Goal: Transaction & Acquisition: Purchase product/service

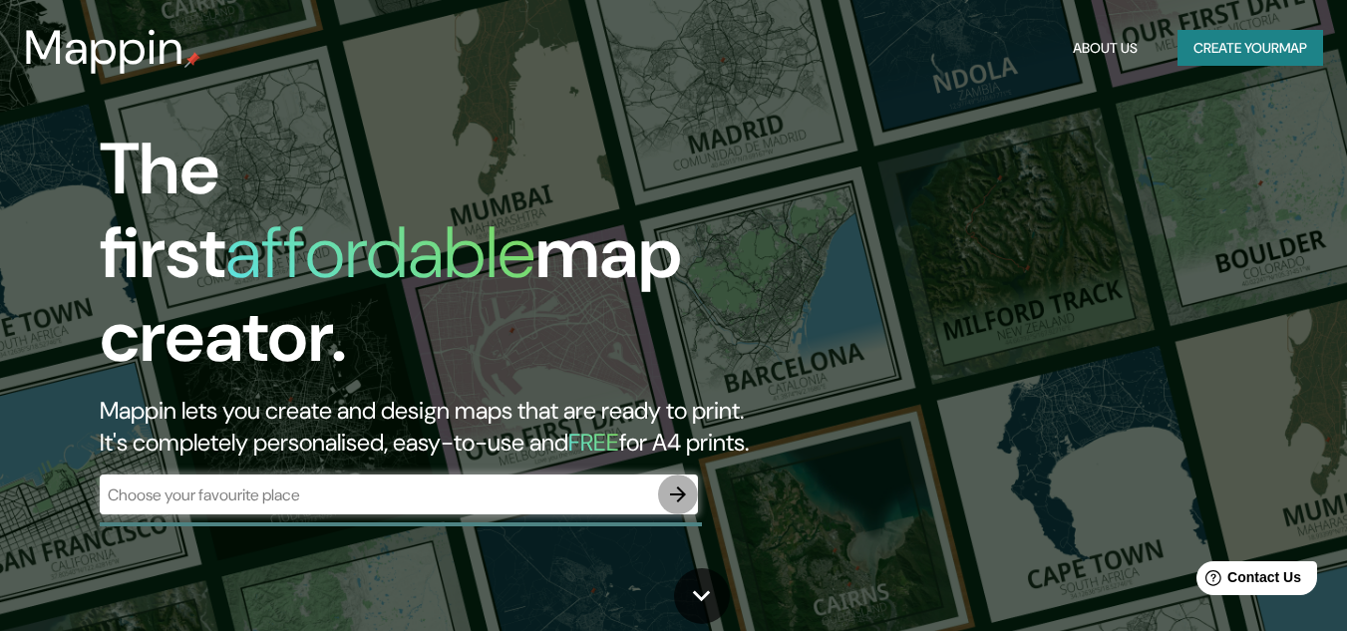
click at [669, 483] on icon "button" at bounding box center [678, 495] width 24 height 24
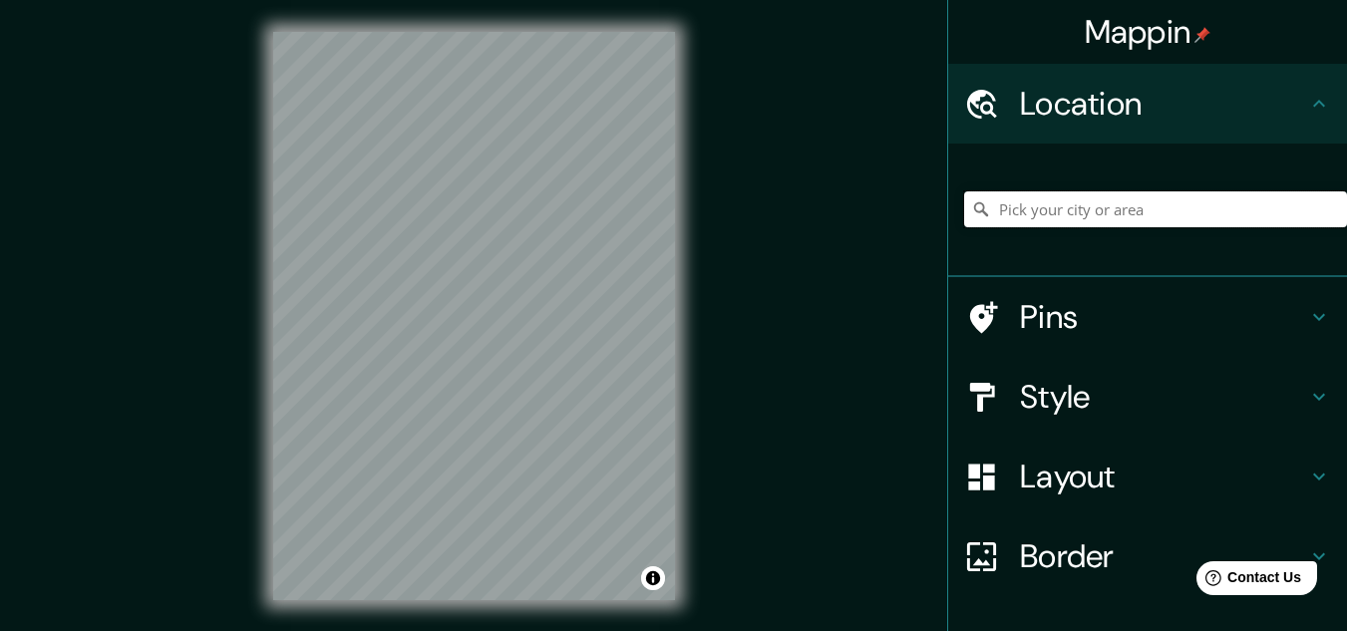
click at [1035, 209] on input "Pick your city or area" at bounding box center [1155, 209] width 383 height 36
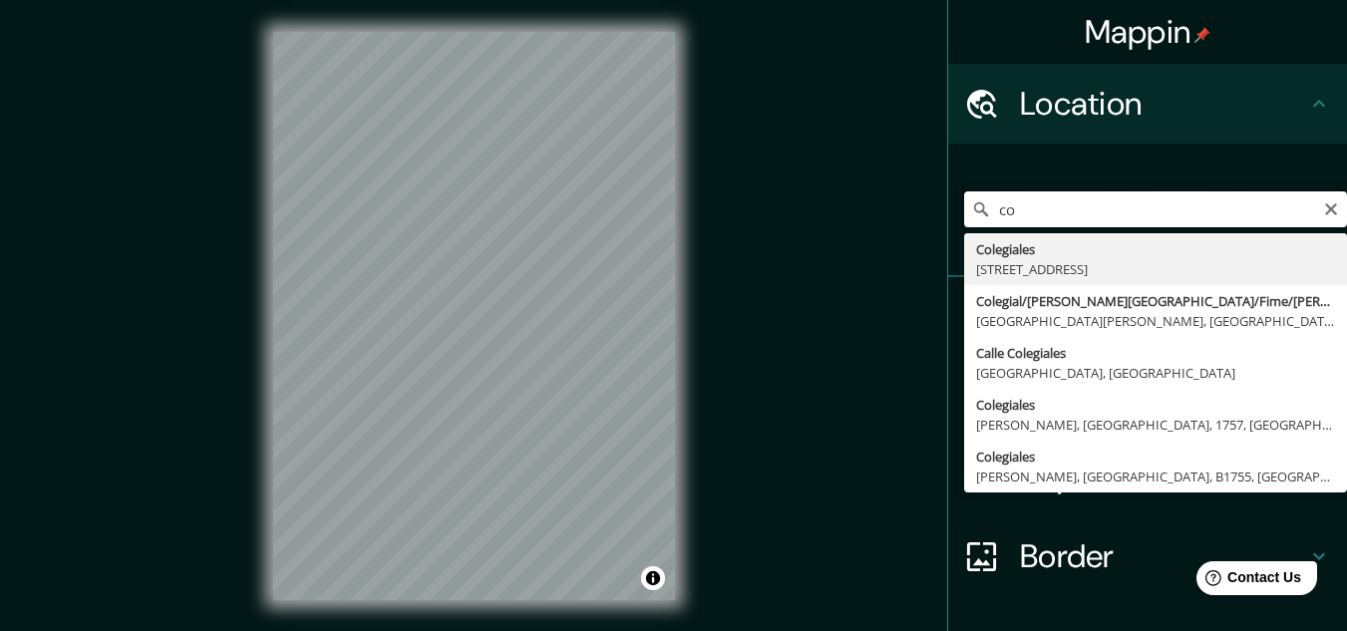
type input "c"
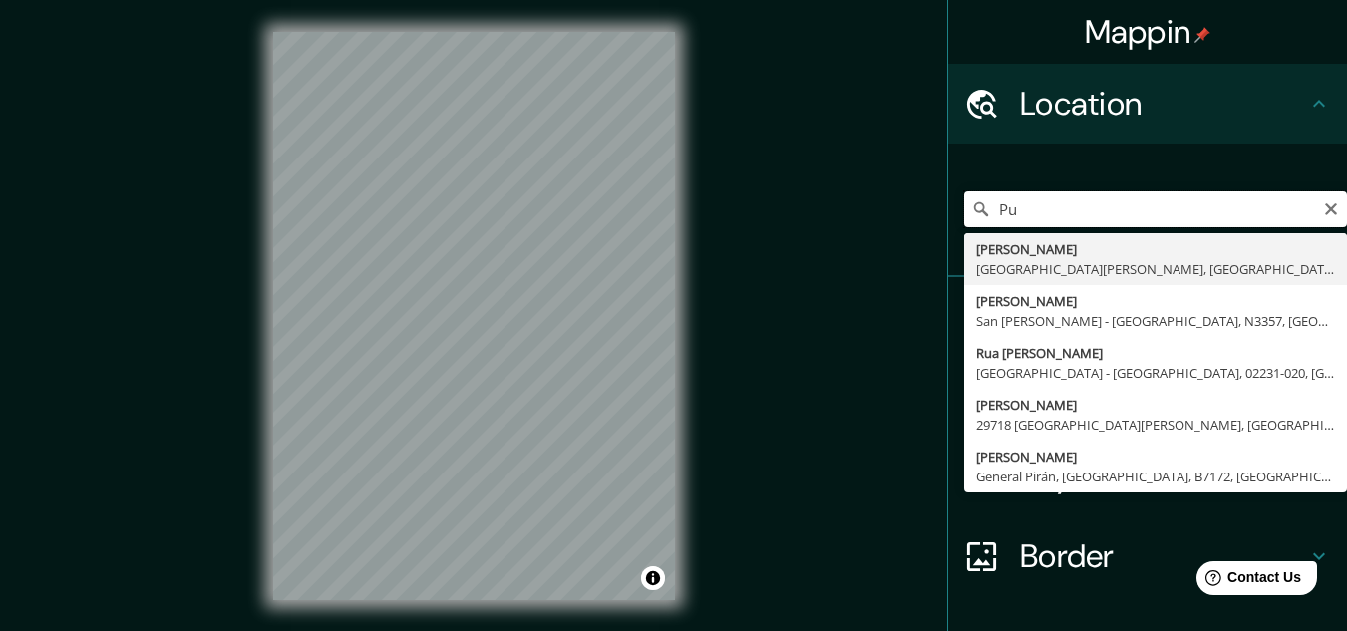
type input "P"
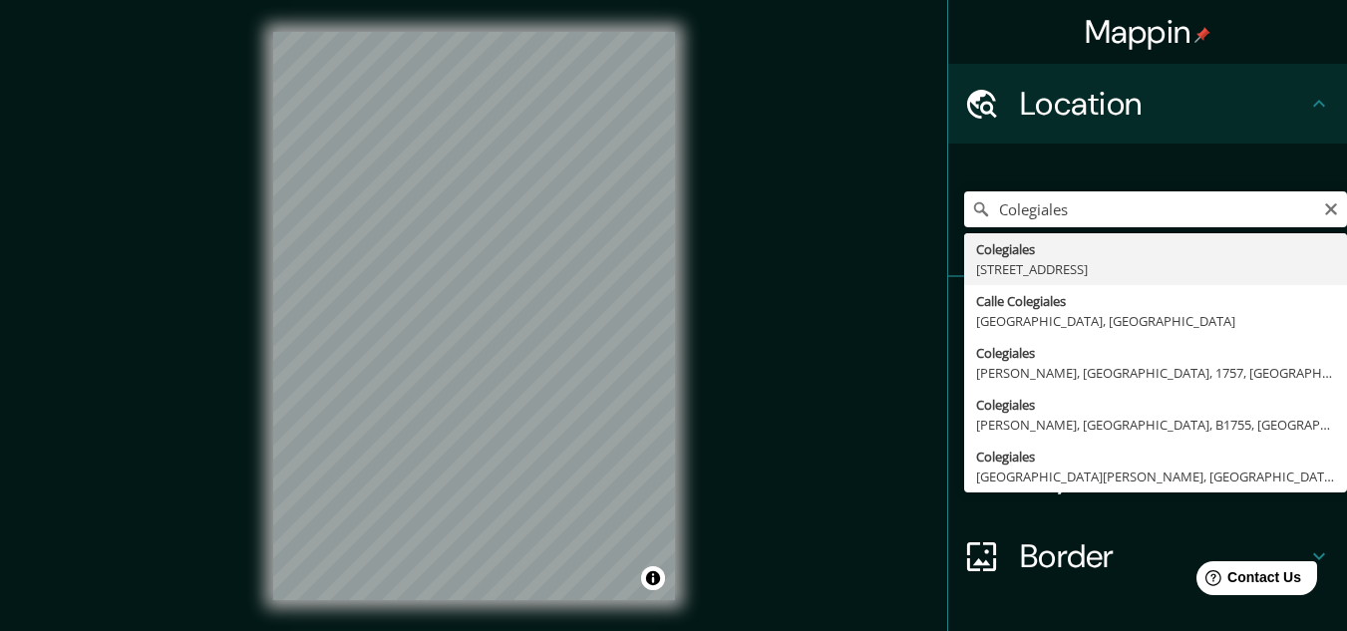
type input "[STREET_ADDRESS]"
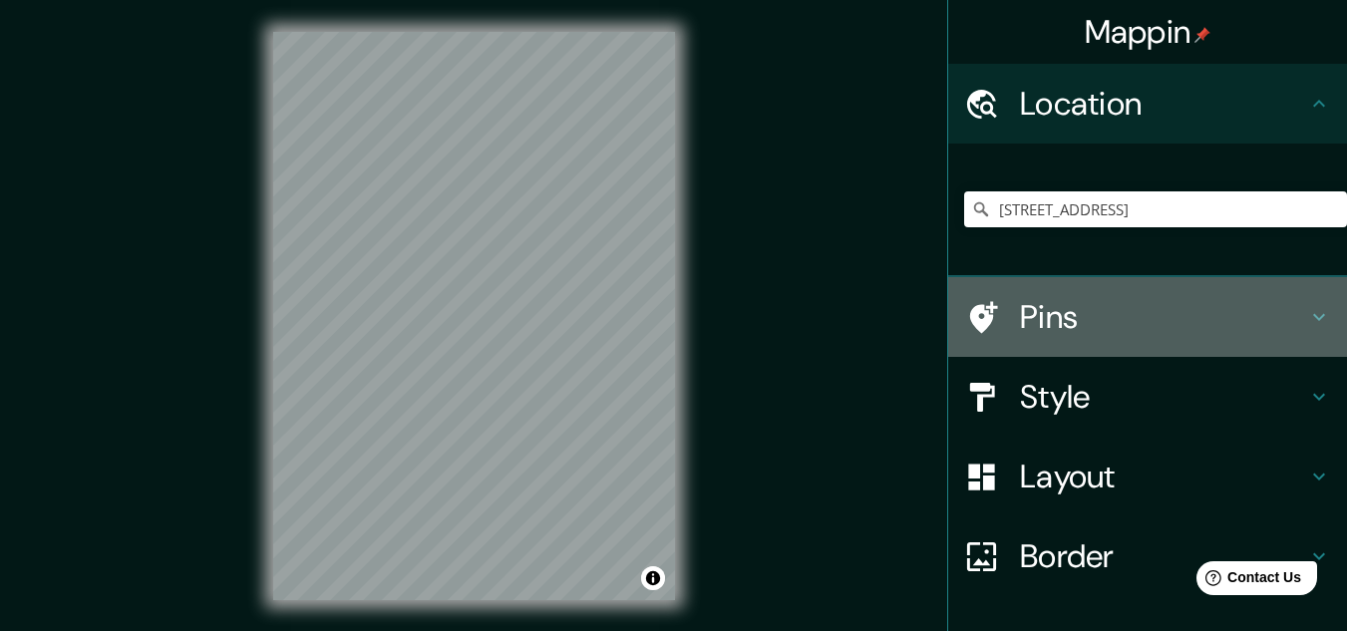
click at [1056, 312] on h4 "Pins" at bounding box center [1163, 317] width 287 height 40
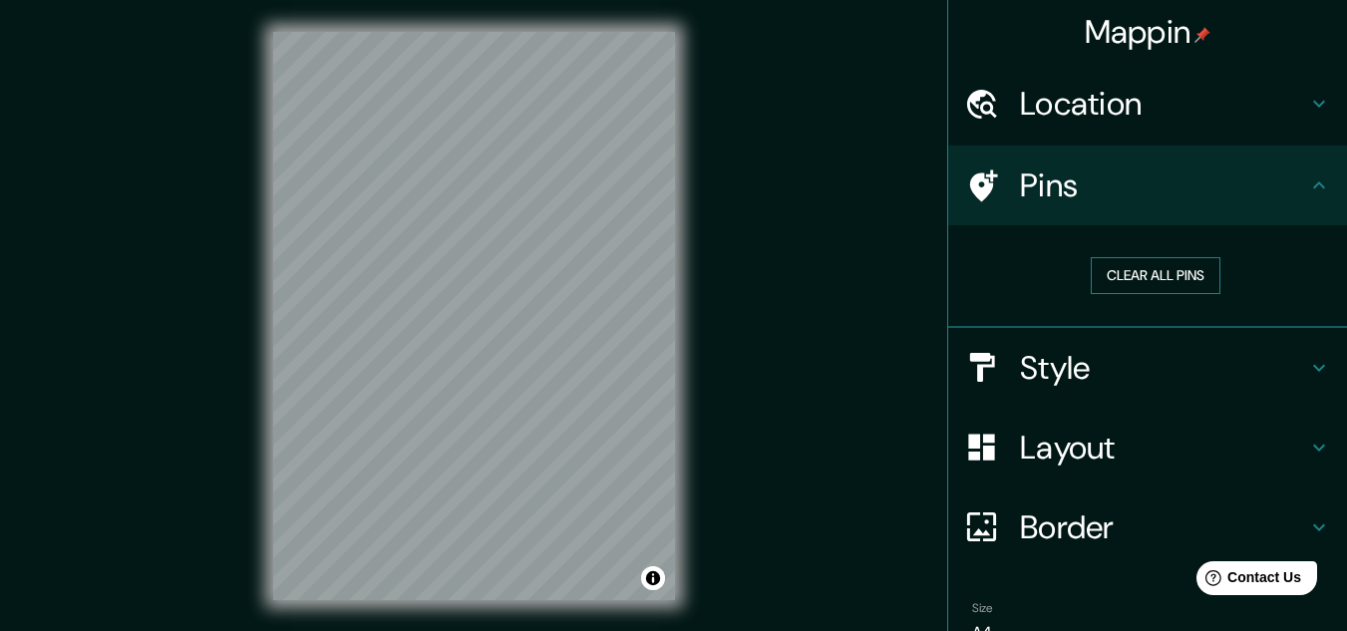
click at [1133, 289] on button "Clear all pins" at bounding box center [1156, 275] width 130 height 37
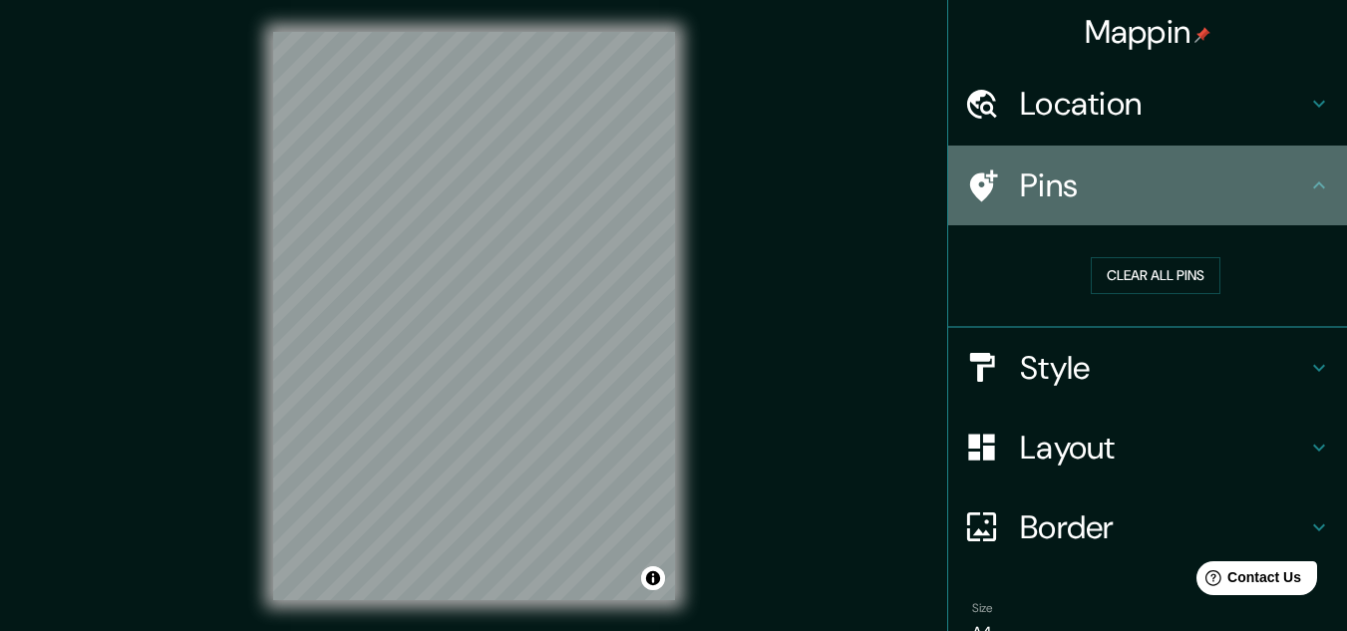
click at [1177, 222] on div "Pins" at bounding box center [1147, 186] width 399 height 80
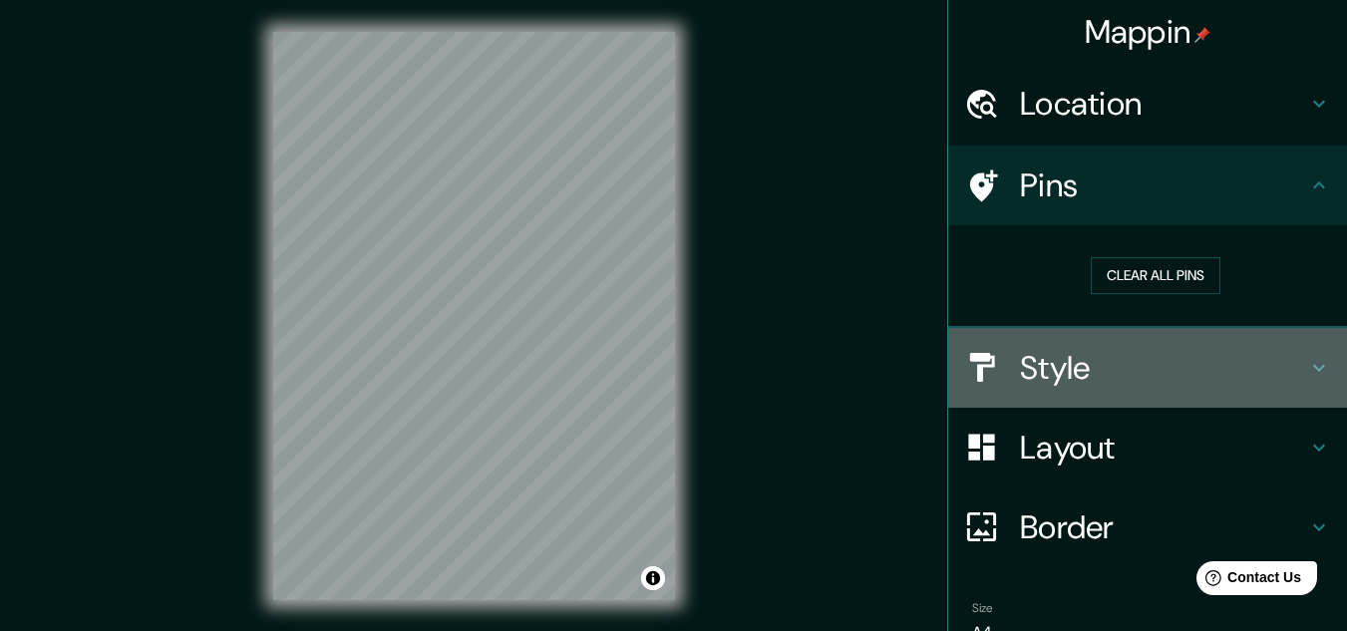
click at [1094, 384] on h4 "Style" at bounding box center [1163, 368] width 287 height 40
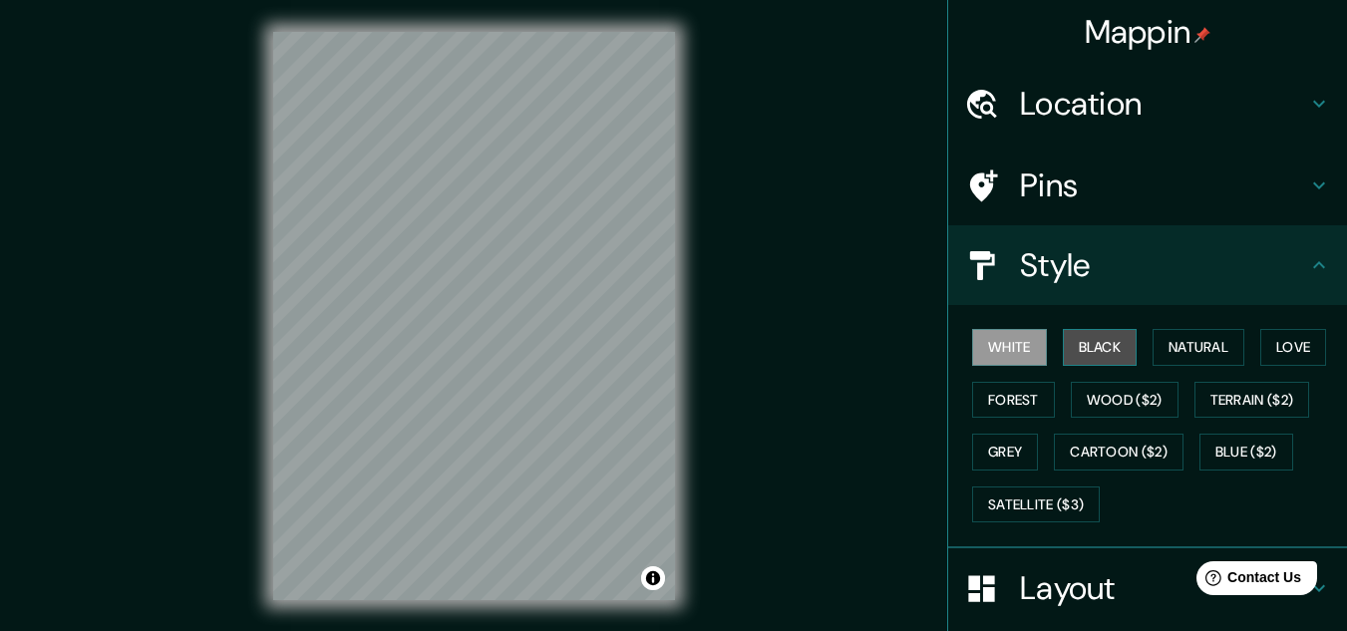
click at [1091, 339] on button "Black" at bounding box center [1100, 347] width 75 height 37
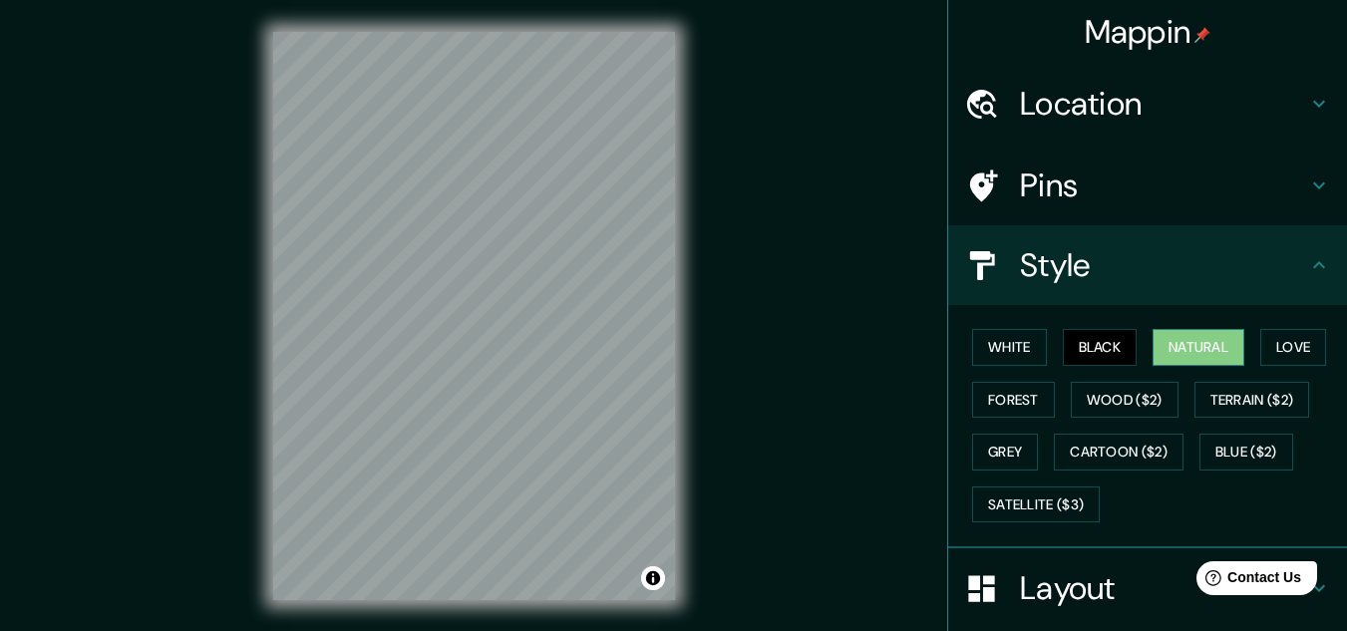
click at [1170, 348] on button "Natural" at bounding box center [1199, 347] width 92 height 37
click at [1304, 361] on button "Love" at bounding box center [1294, 347] width 66 height 37
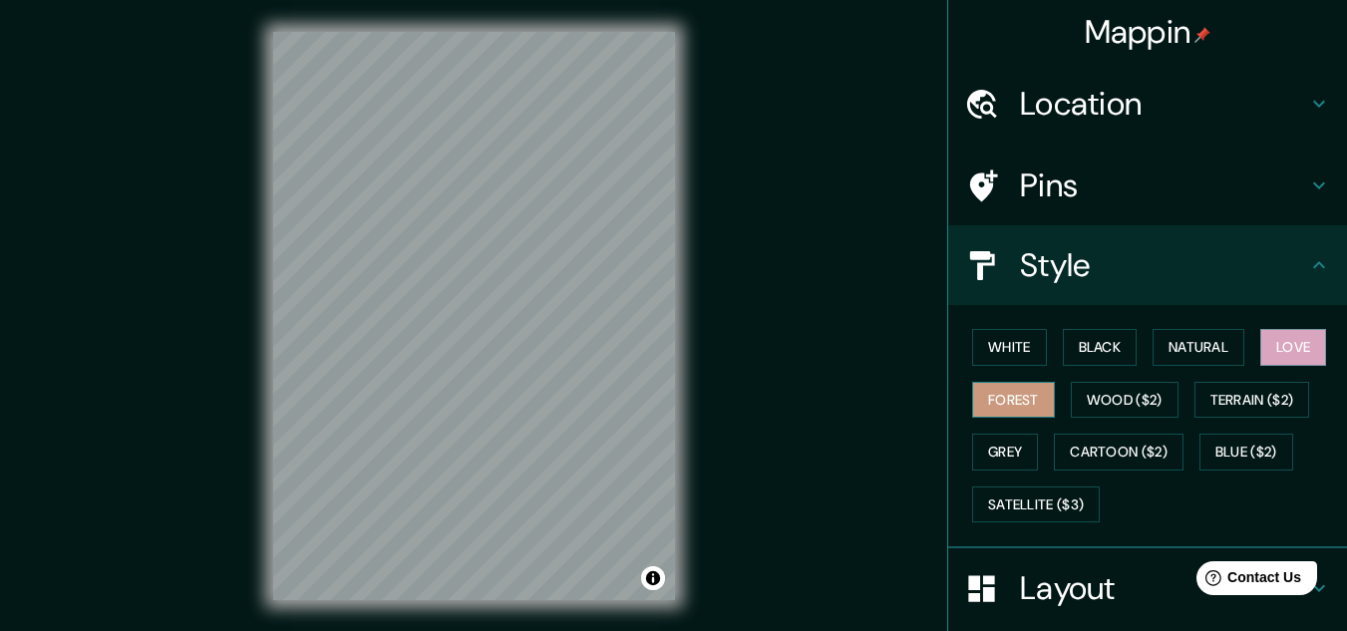
click at [1019, 404] on button "Forest" at bounding box center [1013, 400] width 83 height 37
click at [1096, 403] on button "Wood ($2)" at bounding box center [1125, 400] width 108 height 37
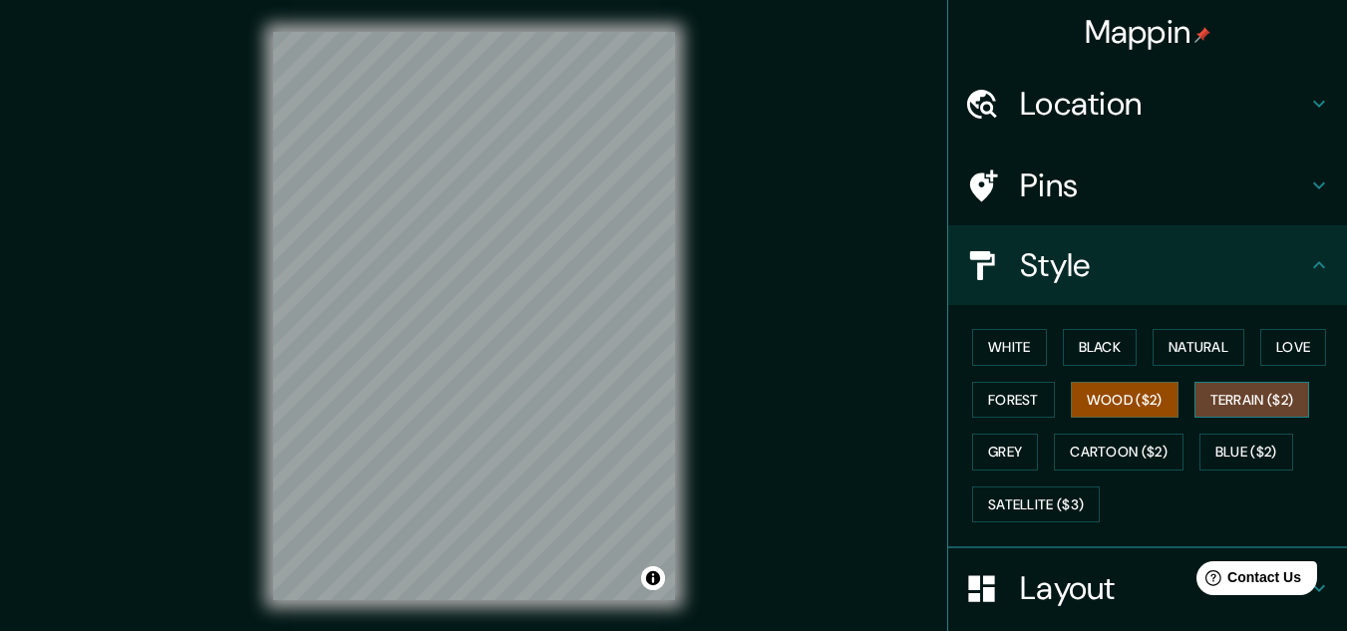
click at [1241, 412] on button "Terrain ($2)" at bounding box center [1253, 400] width 116 height 37
click at [1248, 462] on button "Blue ($2)" at bounding box center [1247, 452] width 94 height 37
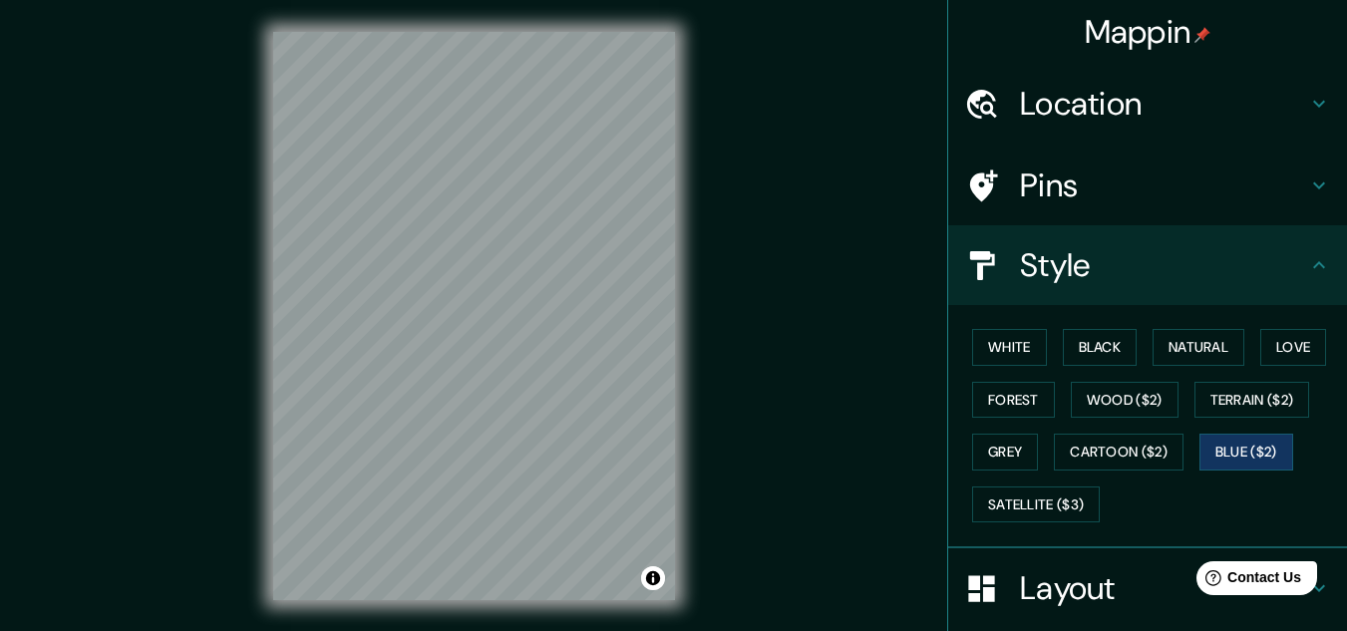
click at [1180, 456] on div "White Black Natural Love Forest Wood ($2) Terrain ($2) Grey Cartoon ($2) Blue (…" at bounding box center [1155, 425] width 383 height 209
click at [1121, 449] on button "Cartoon ($2)" at bounding box center [1119, 452] width 130 height 37
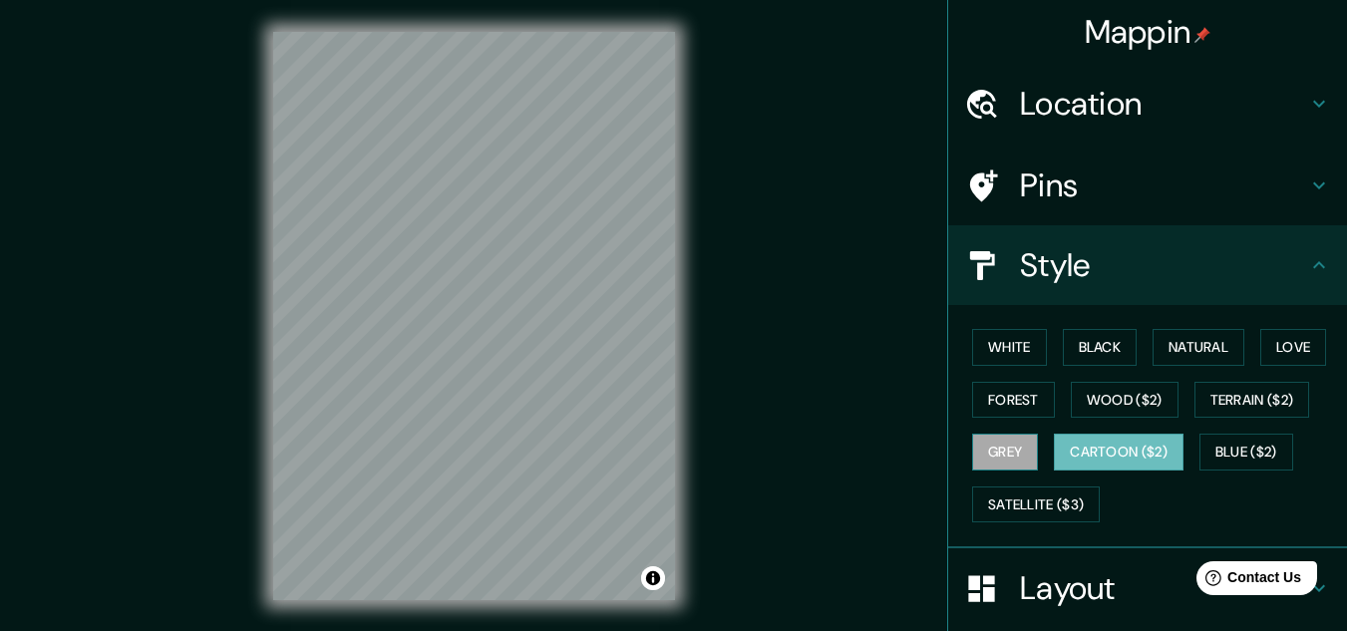
click at [996, 450] on button "Grey" at bounding box center [1005, 452] width 66 height 37
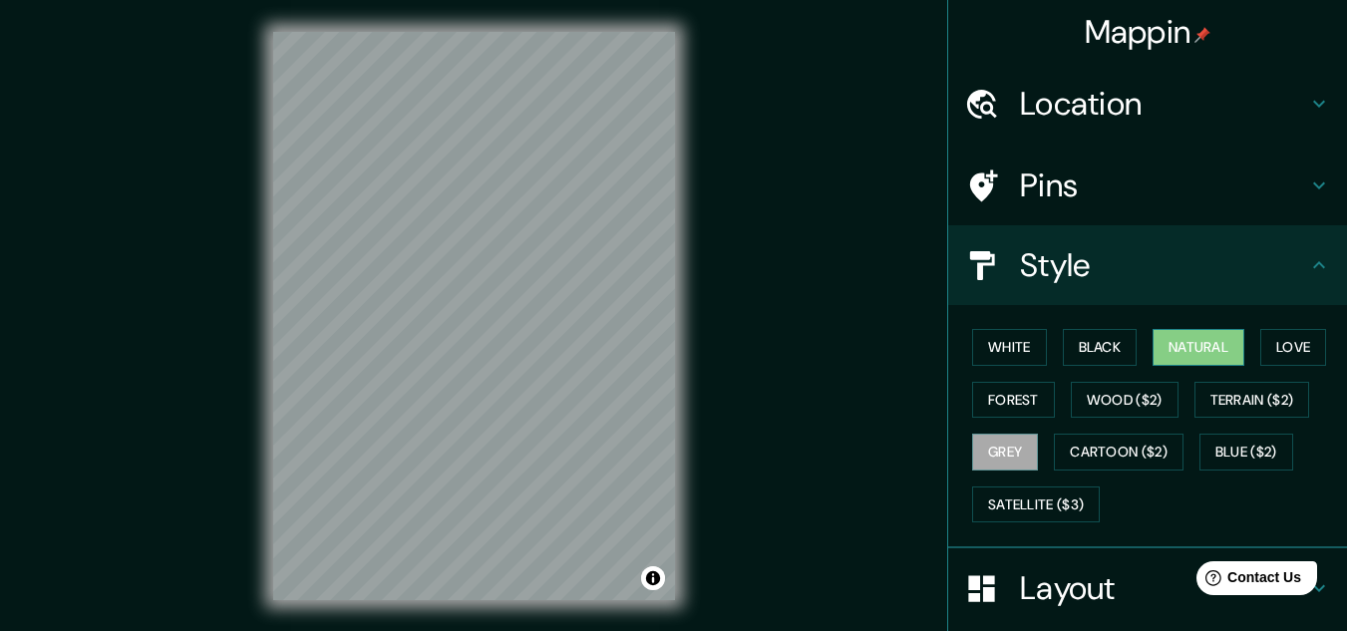
click at [1162, 341] on button "Natural" at bounding box center [1199, 347] width 92 height 37
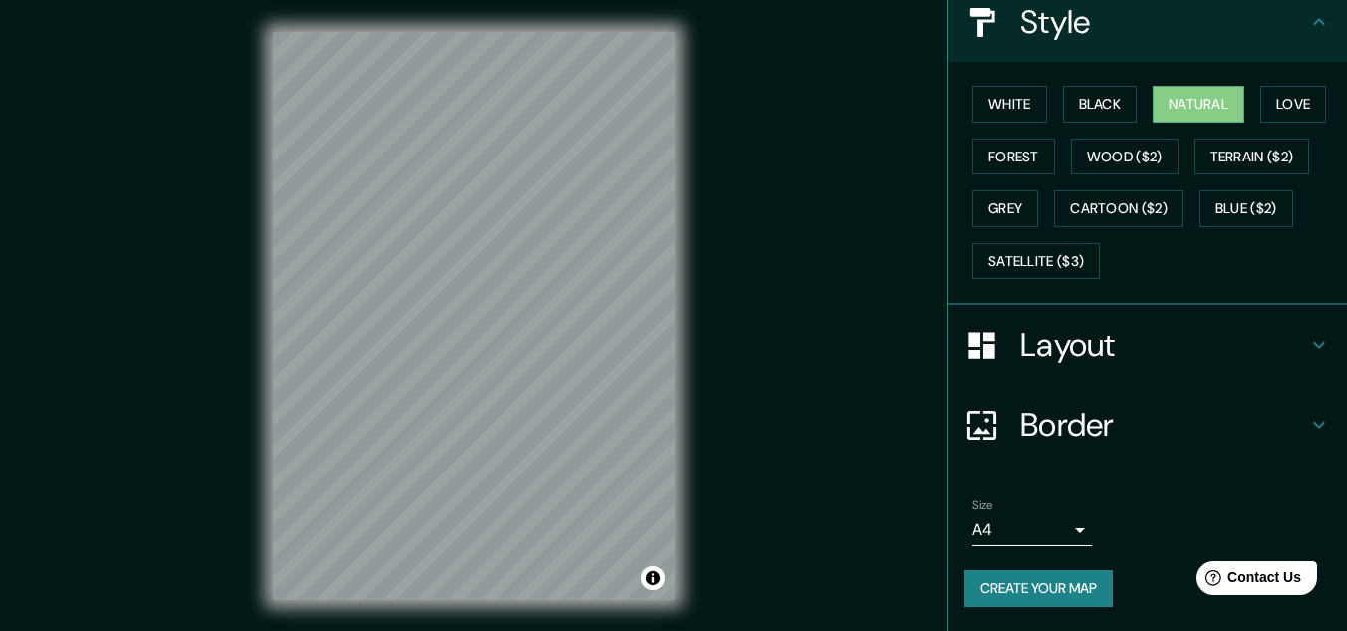
click at [1160, 341] on h4 "Layout" at bounding box center [1163, 345] width 287 height 40
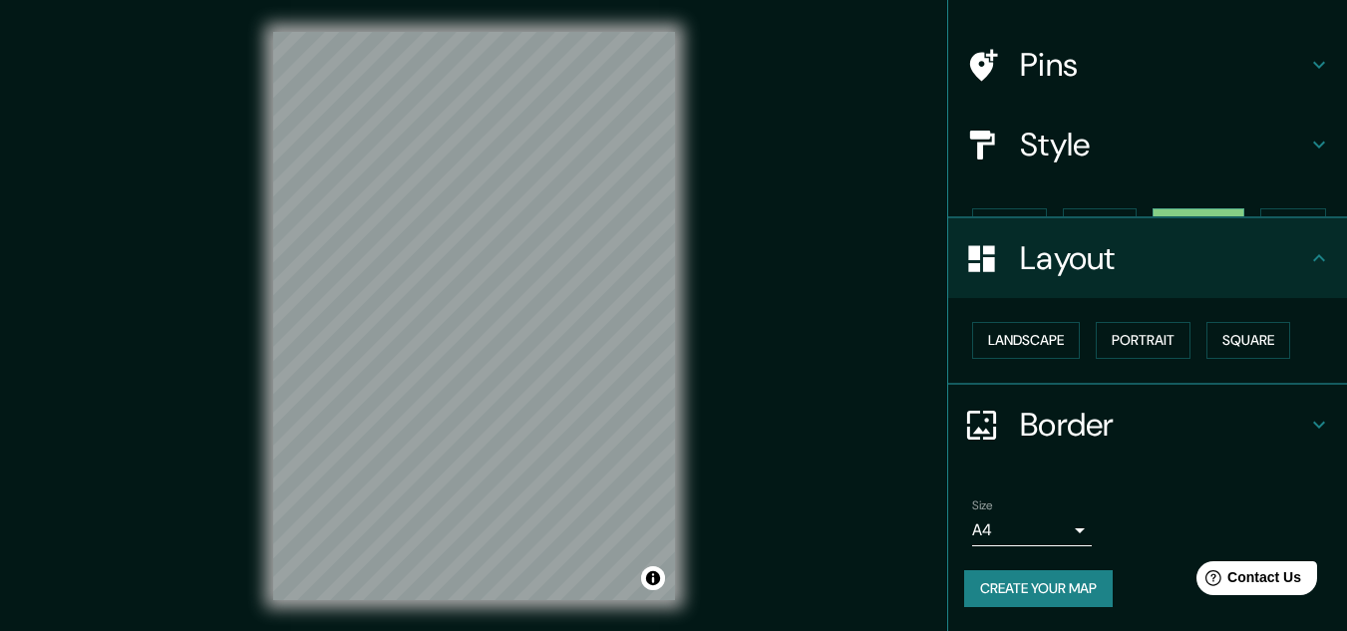
scroll to position [86, 0]
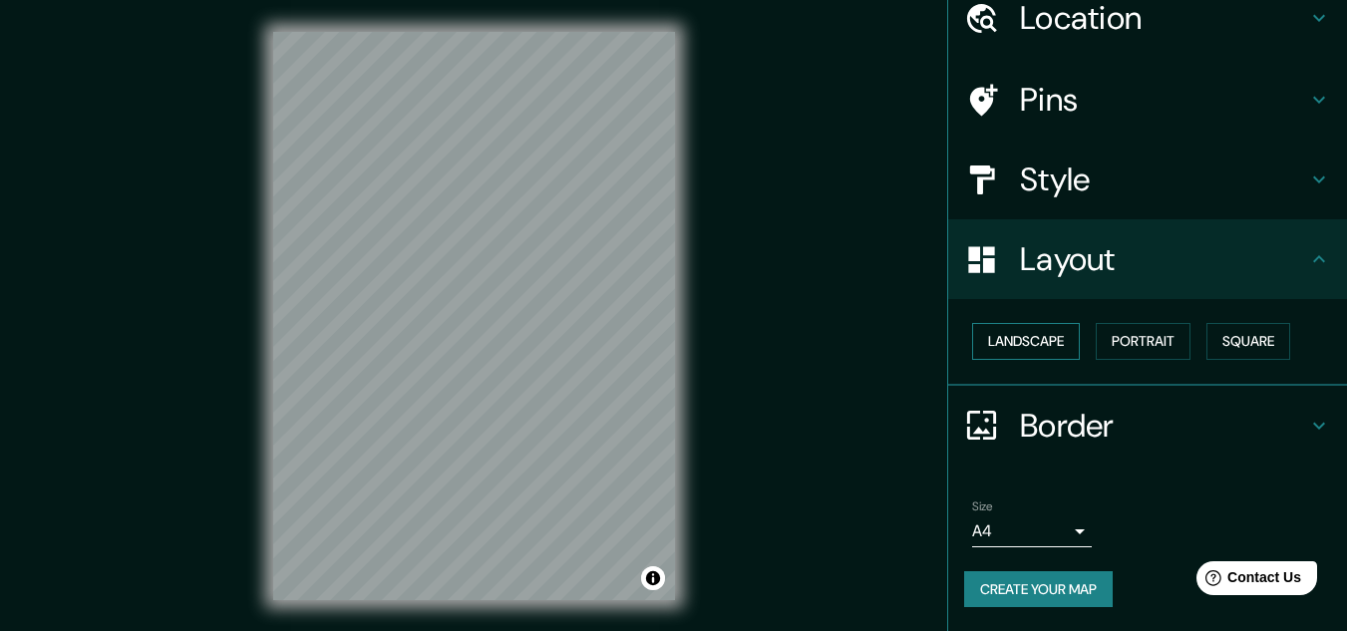
click at [1011, 337] on button "Landscape" at bounding box center [1026, 341] width 108 height 37
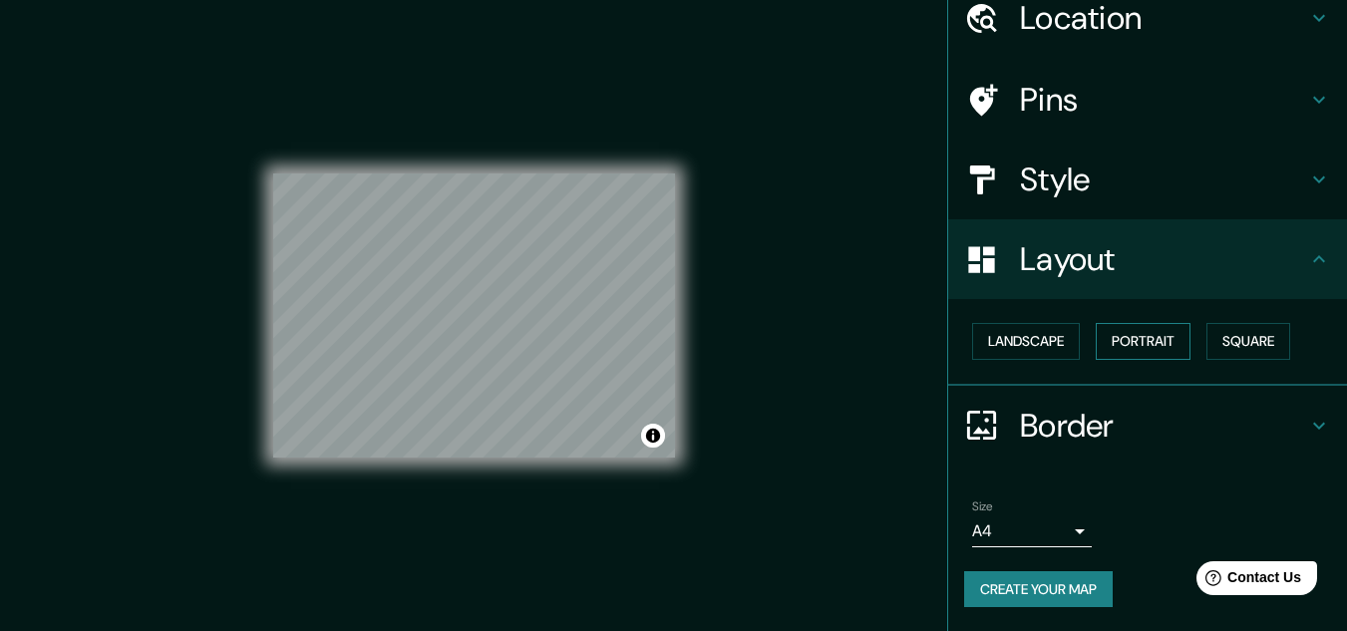
click at [1120, 335] on button "Portrait" at bounding box center [1143, 341] width 95 height 37
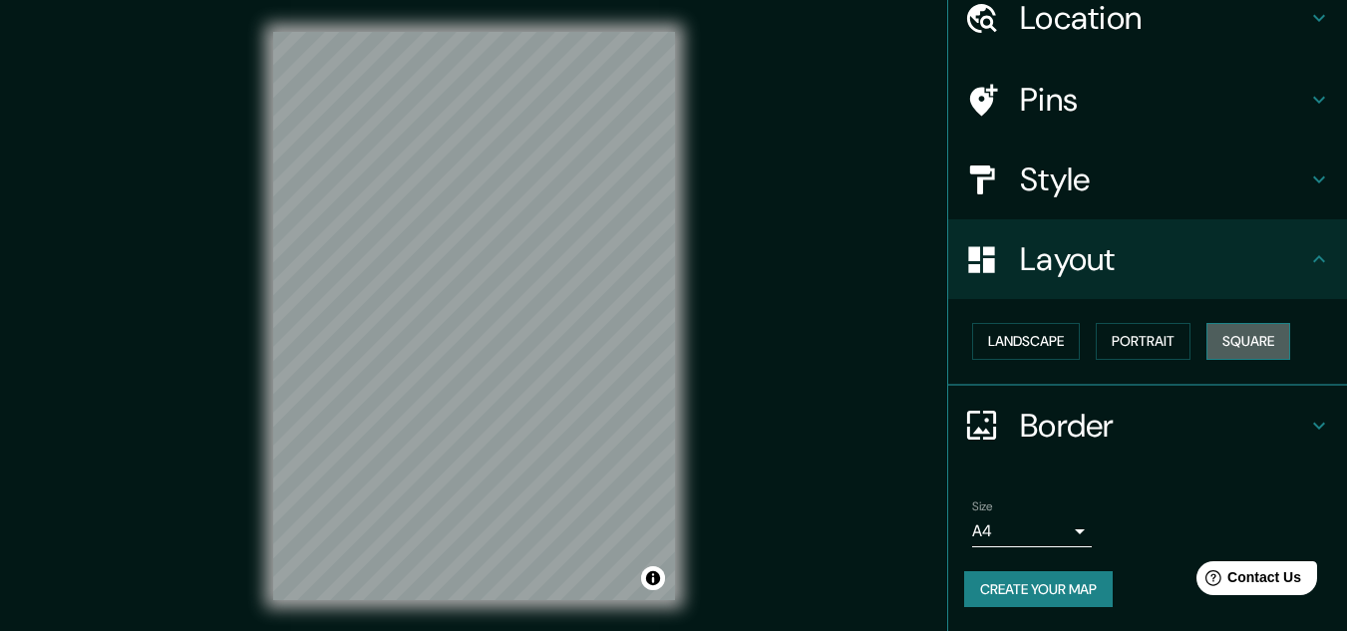
click at [1207, 334] on button "Square" at bounding box center [1249, 341] width 84 height 37
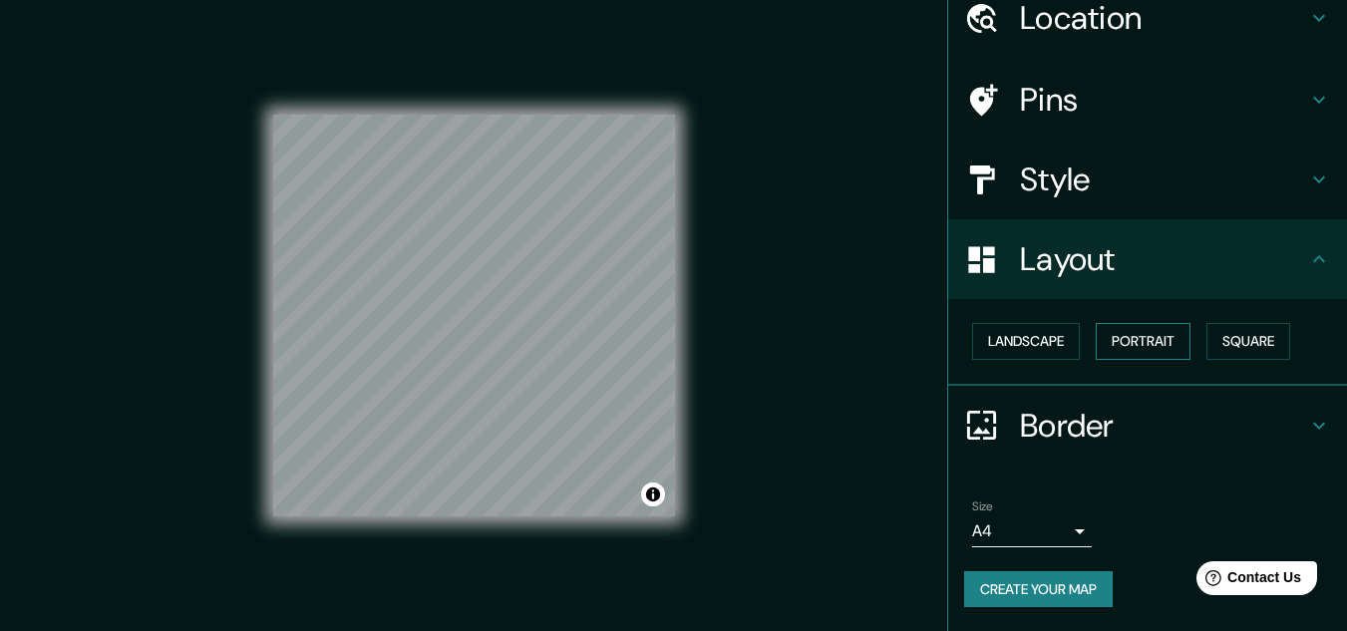
click at [1149, 351] on button "Portrait" at bounding box center [1143, 341] width 95 height 37
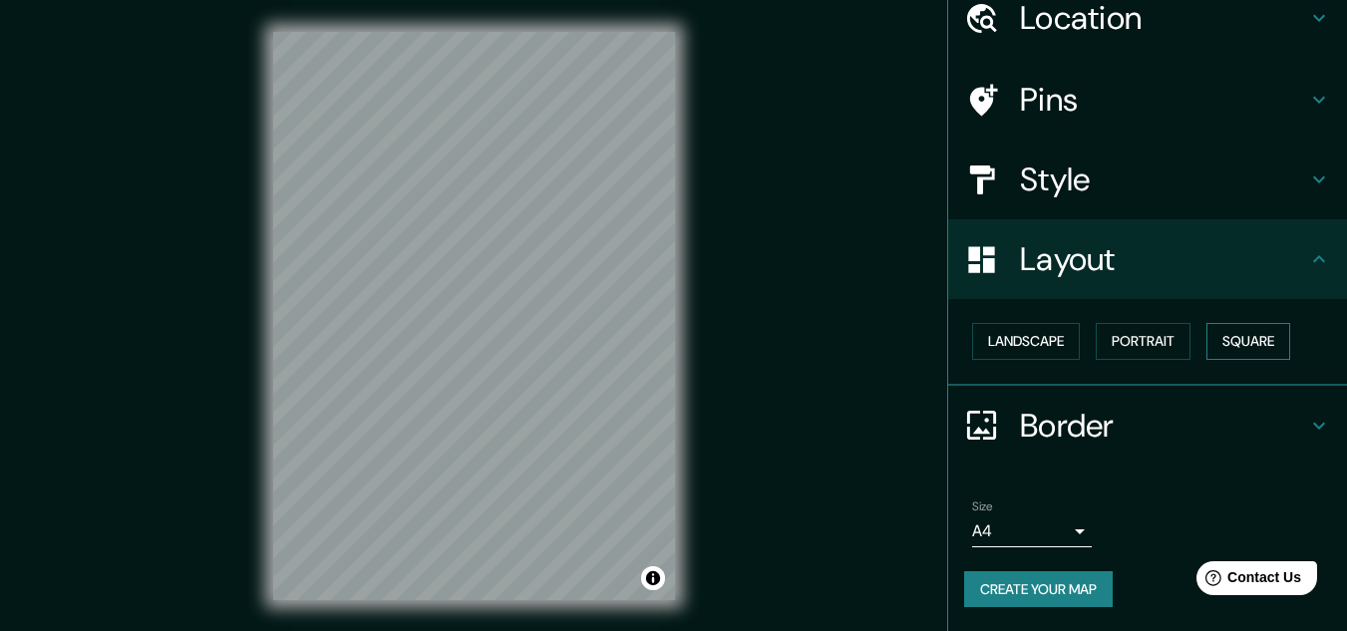
click at [1252, 332] on button "Square" at bounding box center [1249, 341] width 84 height 37
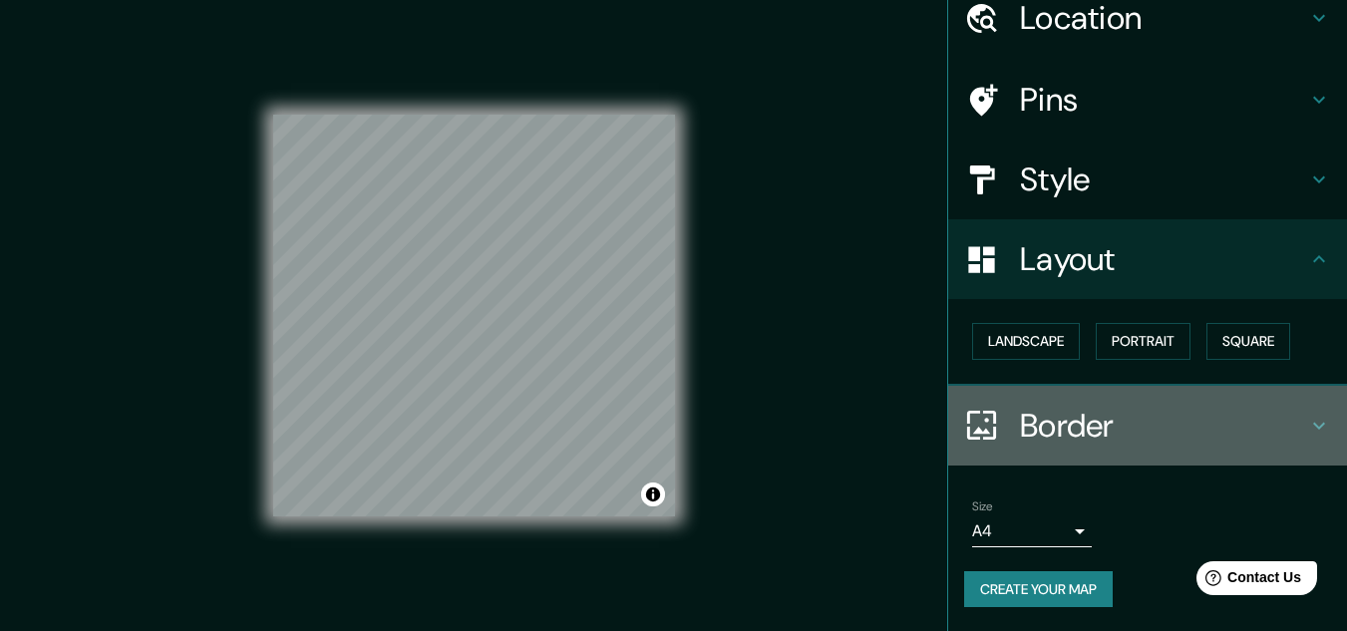
click at [1134, 411] on h4 "Border" at bounding box center [1163, 426] width 287 height 40
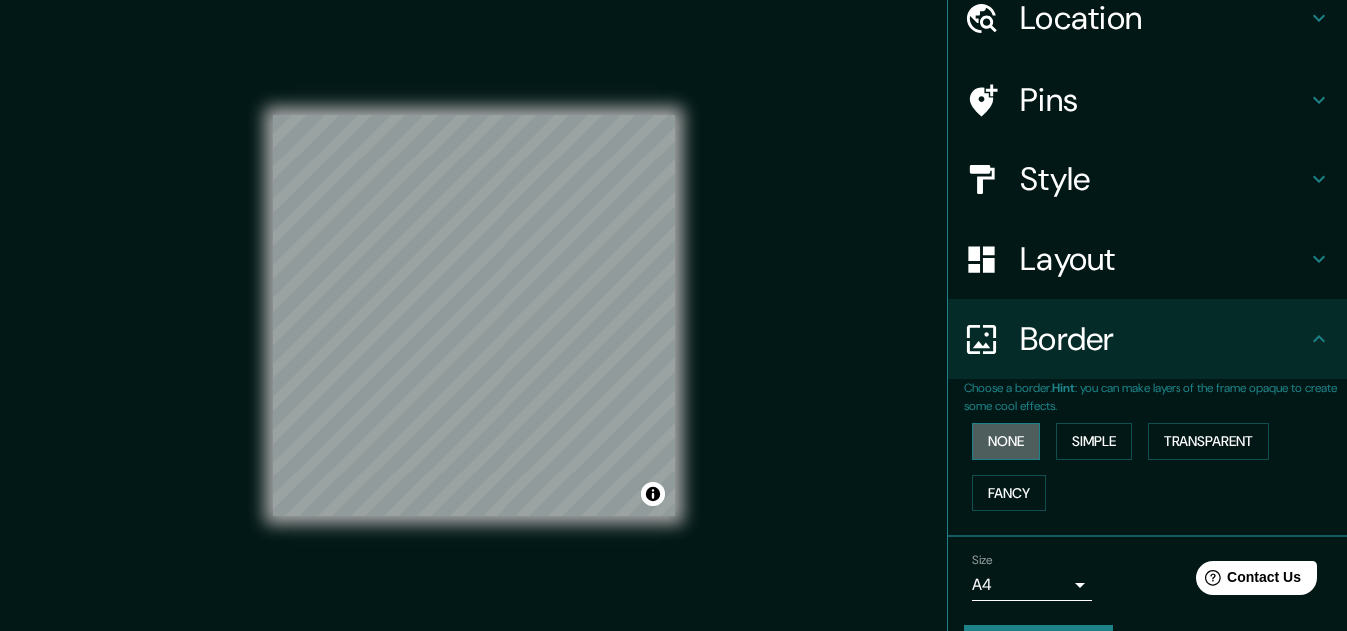
click at [1014, 439] on button "None" at bounding box center [1006, 441] width 68 height 37
click at [1077, 438] on button "Simple" at bounding box center [1094, 441] width 76 height 37
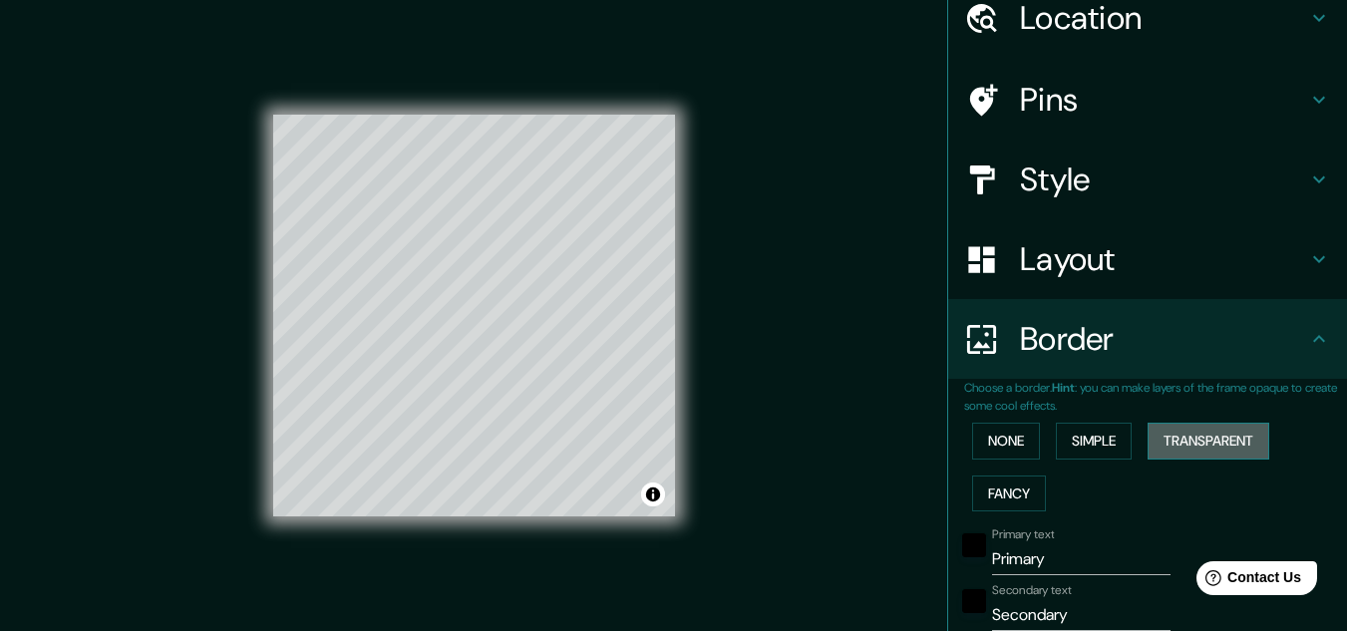
click at [1150, 443] on button "Transparent" at bounding box center [1209, 441] width 122 height 37
click at [1021, 481] on button "Fancy" at bounding box center [1009, 494] width 74 height 37
click at [994, 444] on button "None" at bounding box center [1006, 441] width 68 height 37
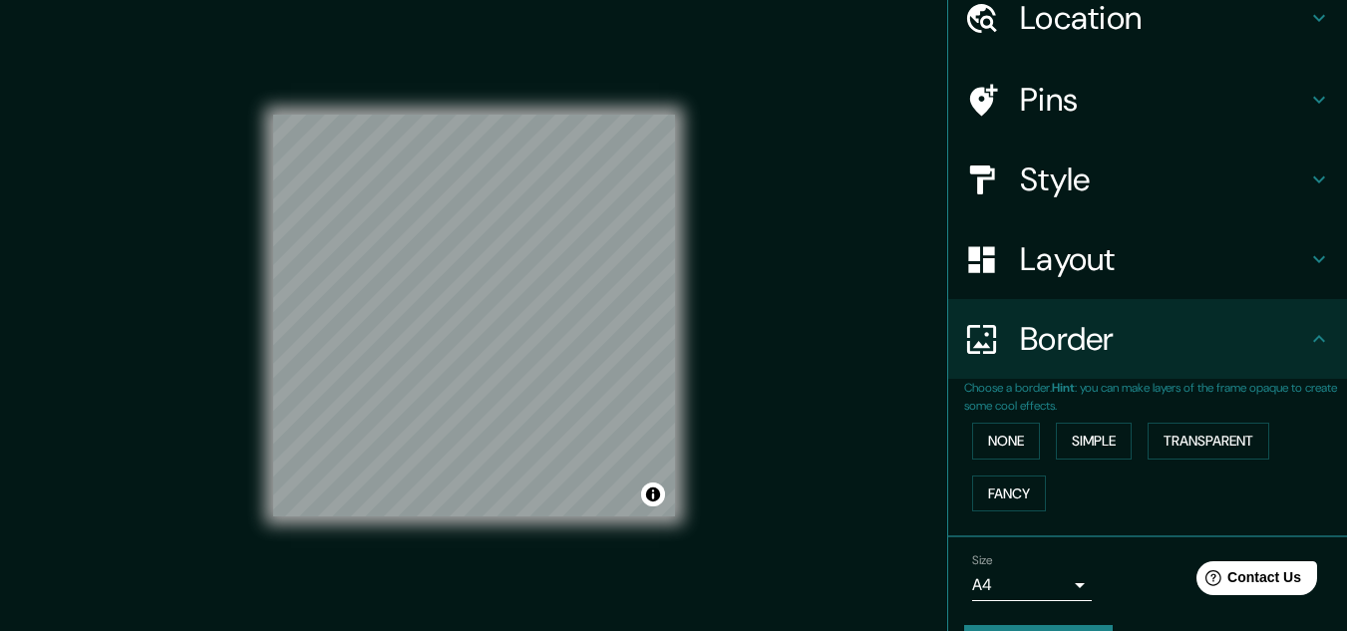
click at [1179, 373] on div "Border" at bounding box center [1147, 339] width 399 height 80
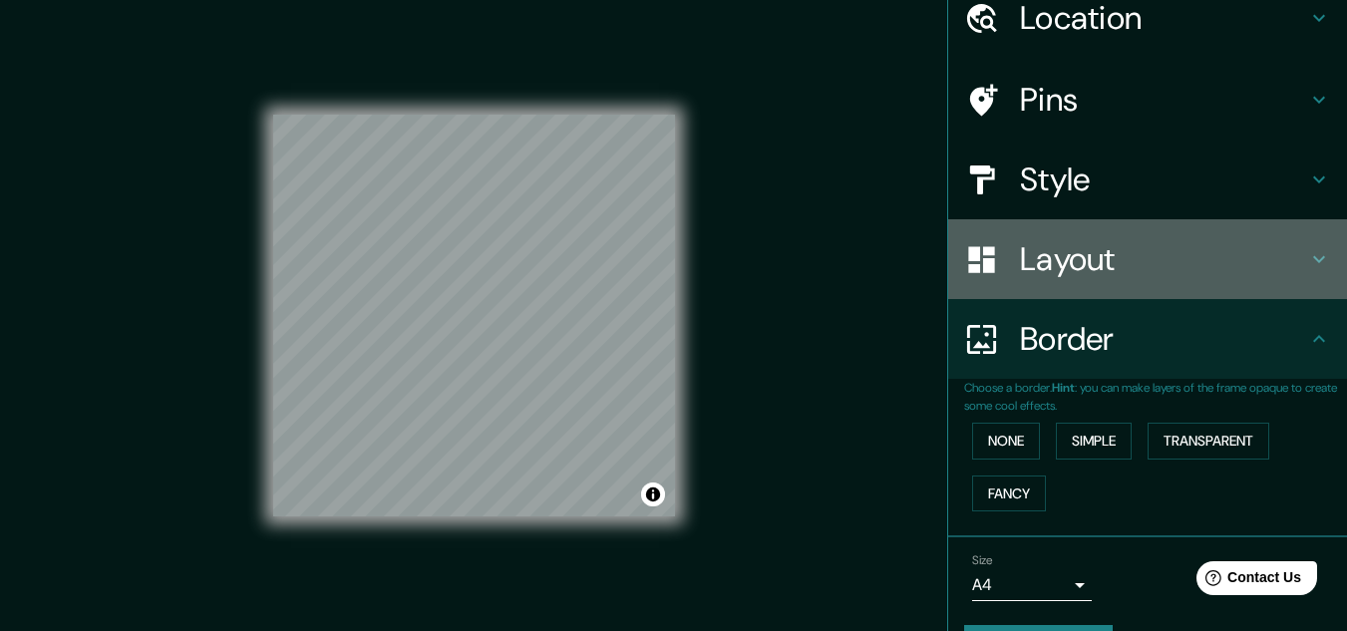
click at [1138, 292] on div "Layout" at bounding box center [1147, 259] width 399 height 80
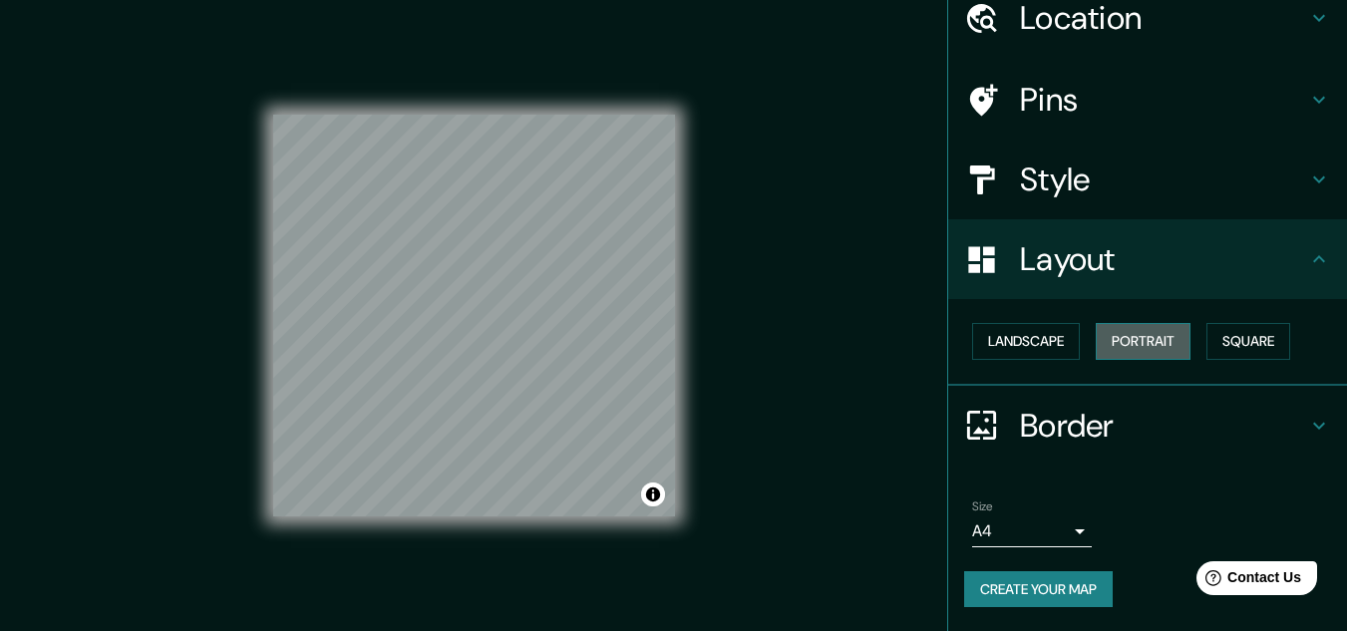
click at [1160, 350] on button "Portrait" at bounding box center [1143, 341] width 95 height 37
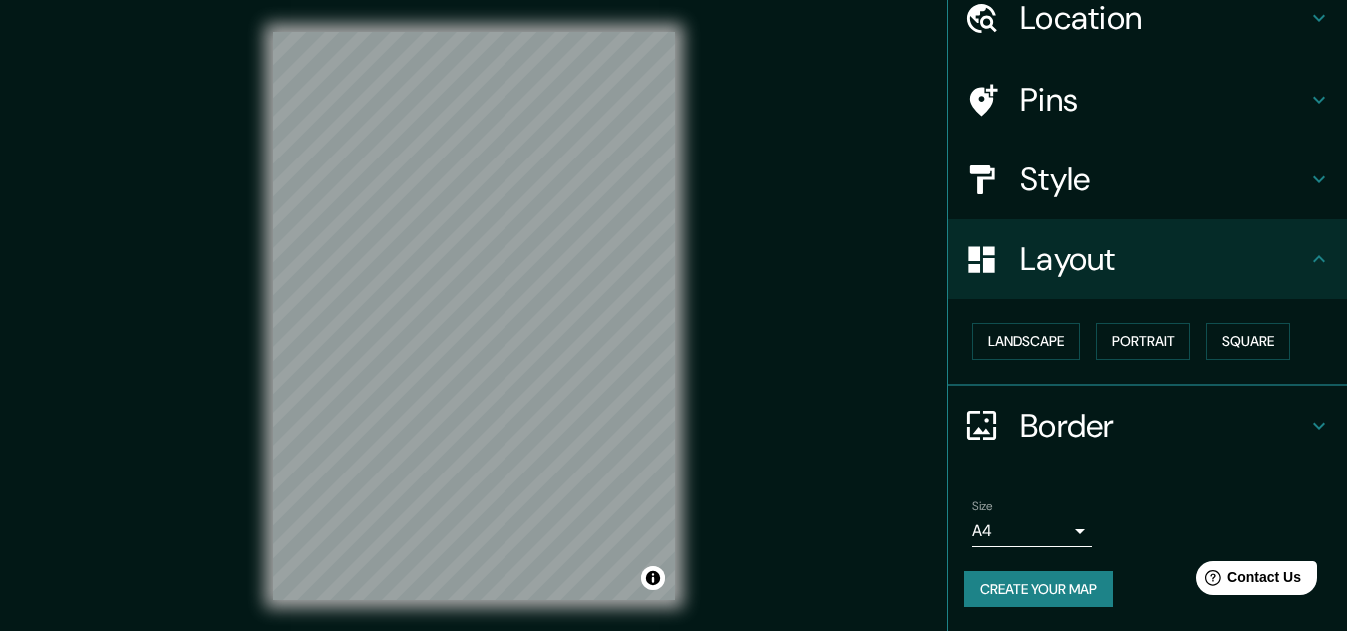
scroll to position [33, 0]
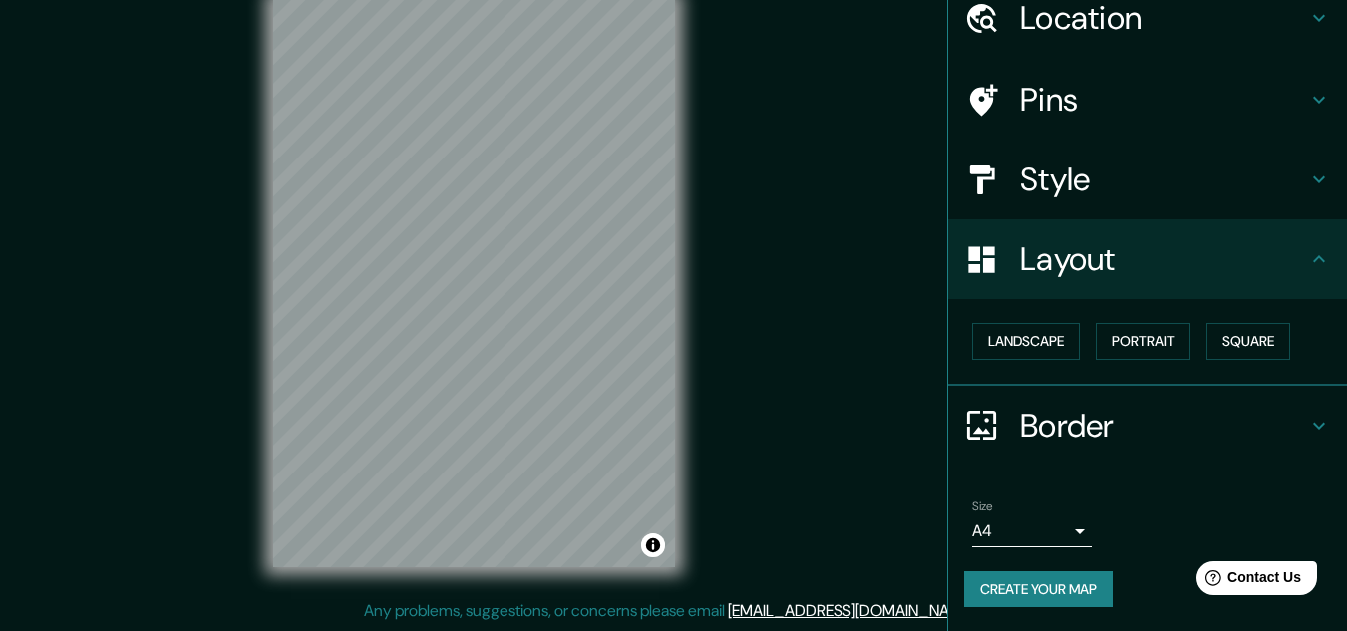
click at [1041, 539] on body "Mappin Location [STREET_ADDRESS] Pins Style Layout Landscape Portrait Square Bo…" at bounding box center [673, 282] width 1347 height 631
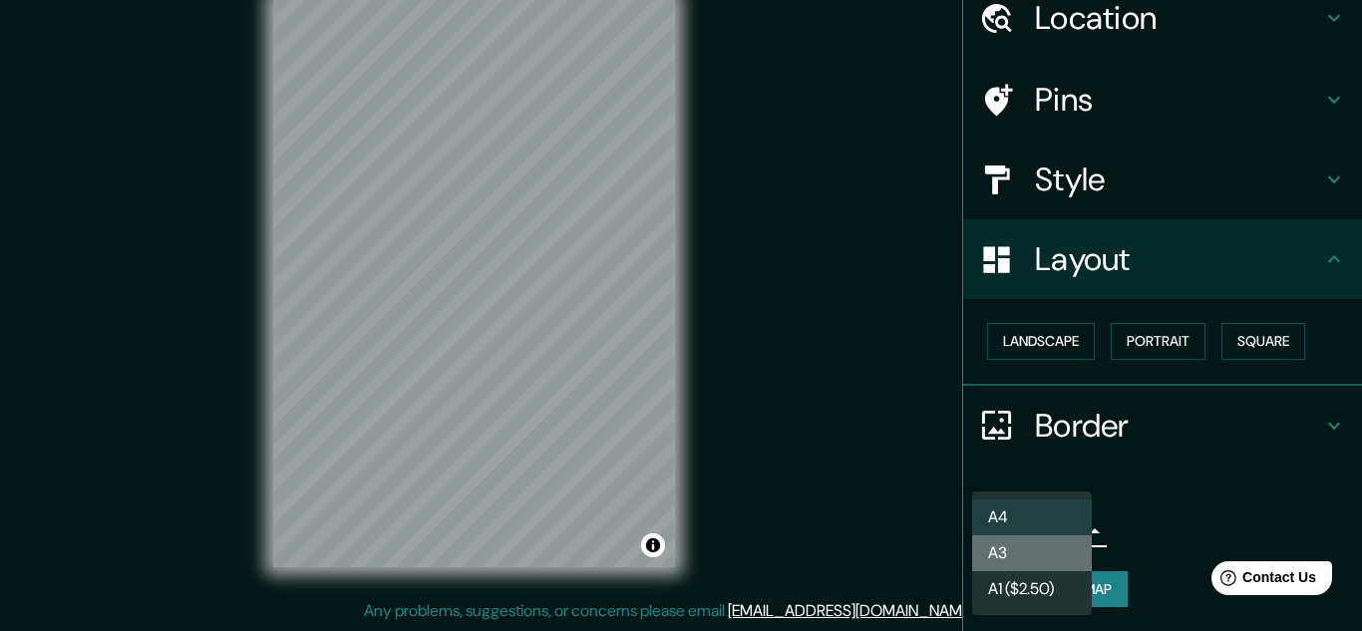
click at [1064, 548] on li "A3" at bounding box center [1032, 554] width 120 height 36
click at [1046, 526] on body "Mappin Location [STREET_ADDRESS] Pins Style Layout Landscape Portrait Square Bo…" at bounding box center [681, 282] width 1362 height 631
click at [1016, 517] on li "A4" at bounding box center [1032, 518] width 120 height 36
type input "single"
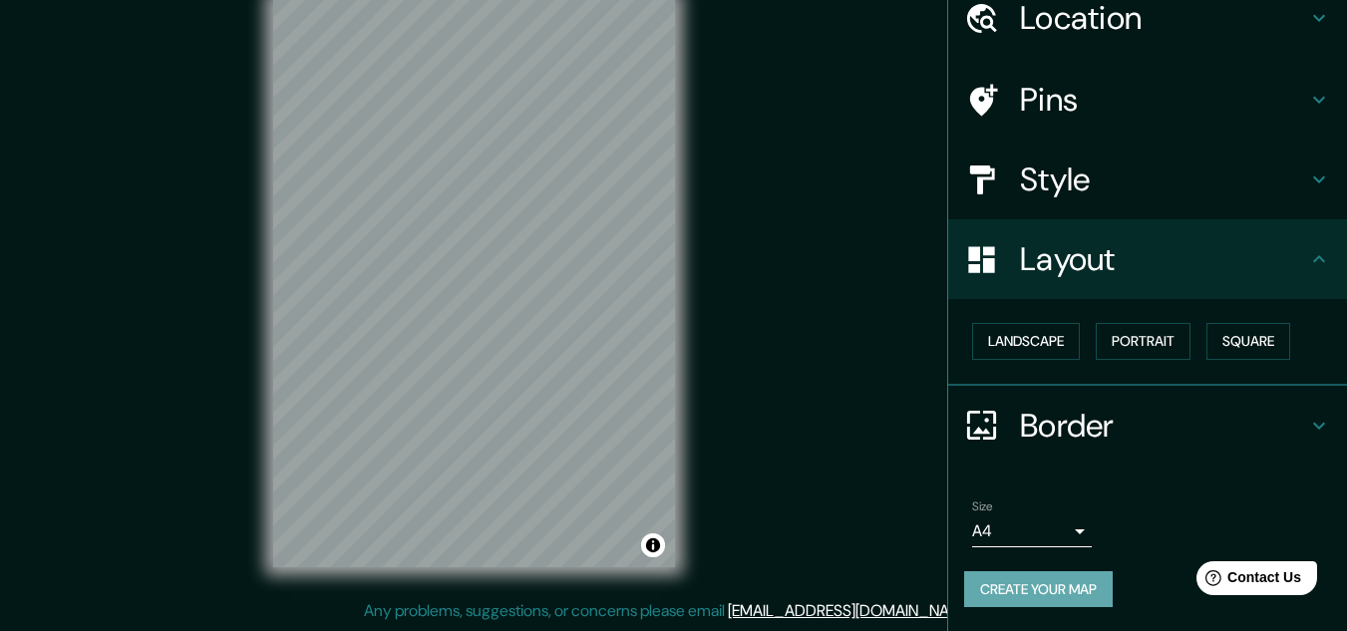
click at [1040, 582] on button "Create your map" at bounding box center [1038, 589] width 149 height 37
